Goal: Information Seeking & Learning: Learn about a topic

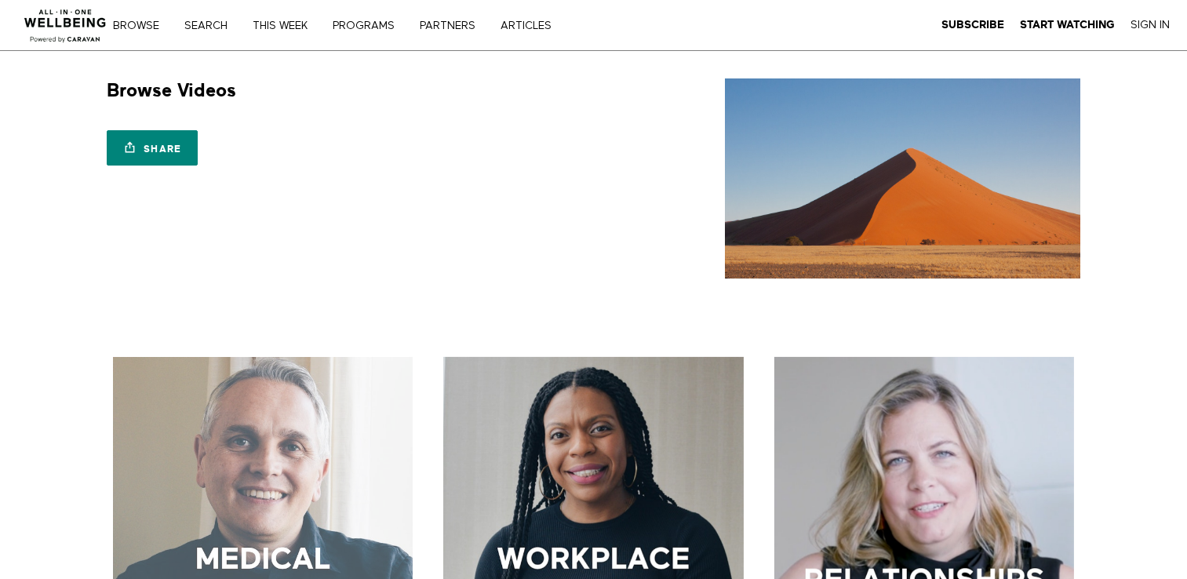
scroll to position [314, 0]
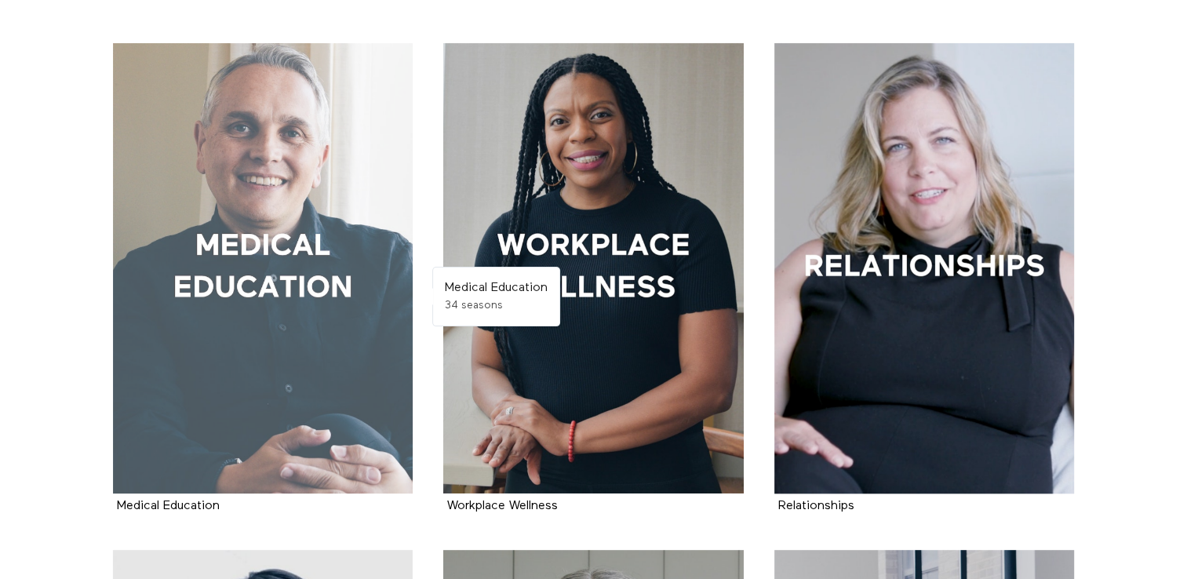
click at [235, 229] on div at bounding box center [263, 268] width 300 height 450
click at [204, 253] on div at bounding box center [263, 268] width 300 height 450
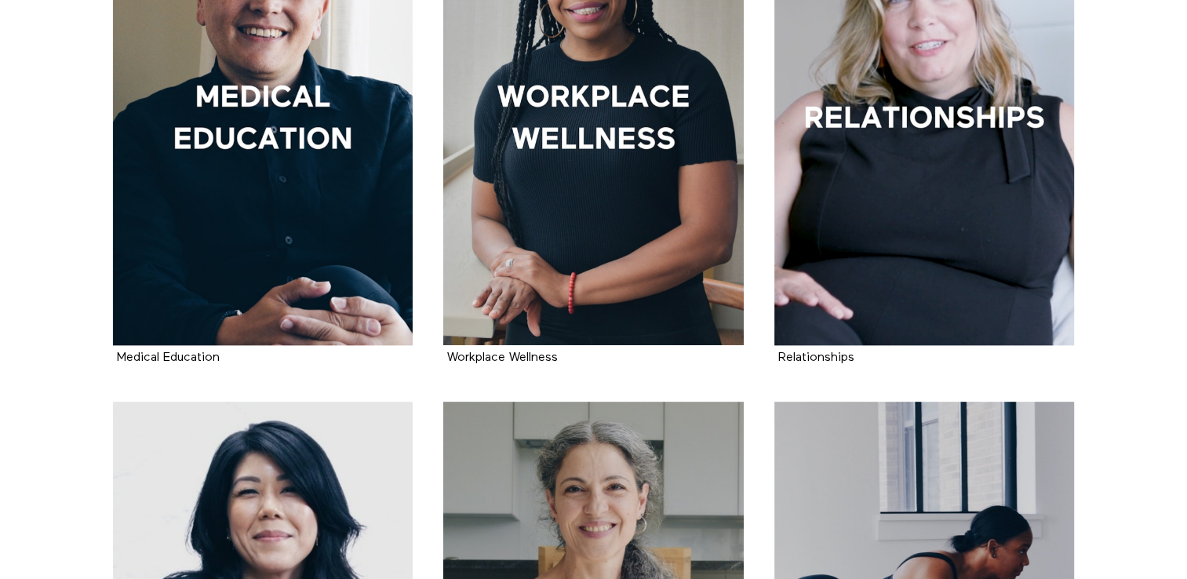
scroll to position [471, 0]
